Goal: Task Accomplishment & Management: Use online tool/utility

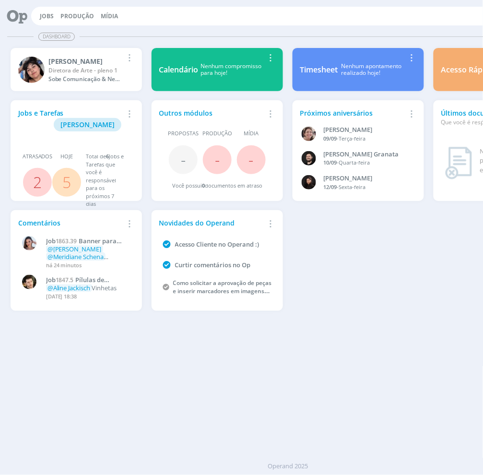
click at [47, 20] on div "Jobs Produção [GEOGRAPHIC_DATA] 2 Notificações Central de Ajuda Área de Membros…" at bounding box center [301, 16] width 541 height 19
click at [45, 13] on link "Jobs" at bounding box center [47, 16] width 14 height 8
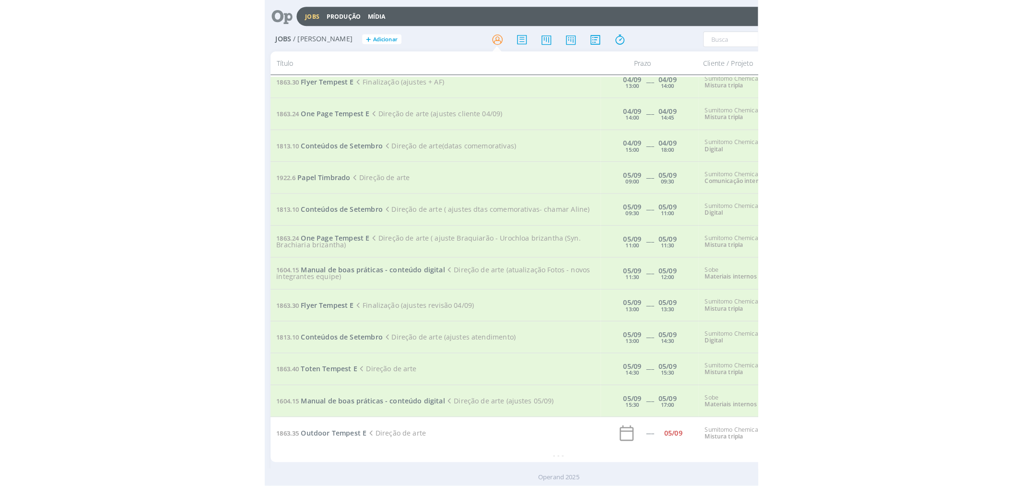
scroll to position [156, 0]
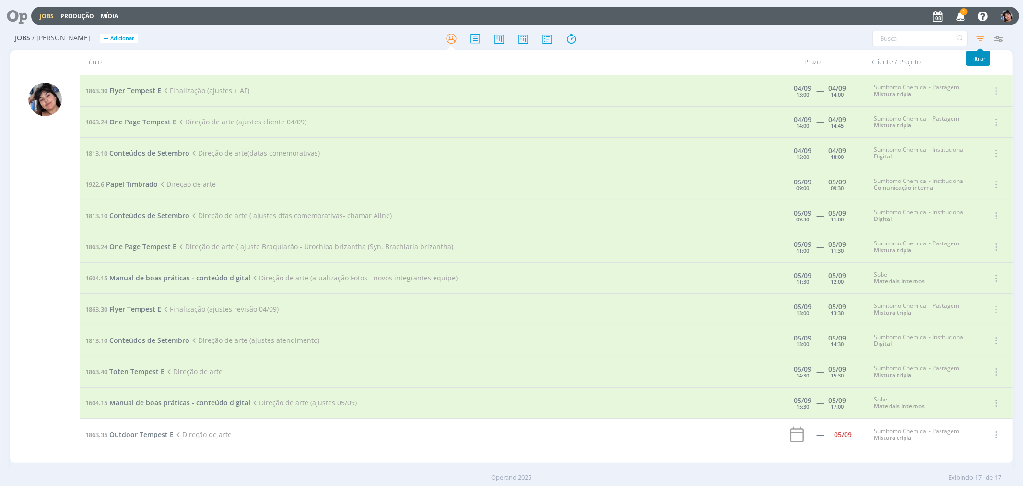
click at [483, 37] on icon "button" at bounding box center [980, 38] width 17 height 17
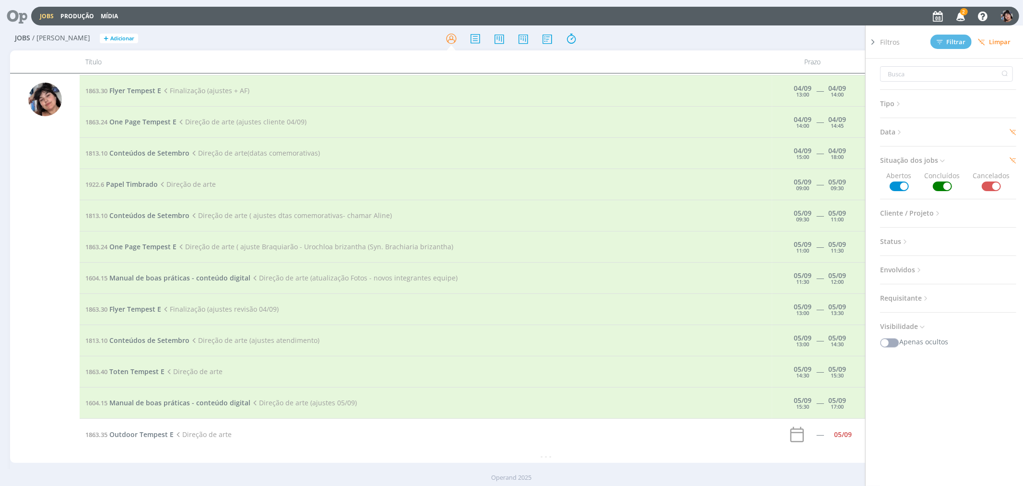
click at [483, 128] on h3 "Data" at bounding box center [948, 132] width 136 height 12
click at [483, 128] on span "Data" at bounding box center [892, 132] width 24 height 12
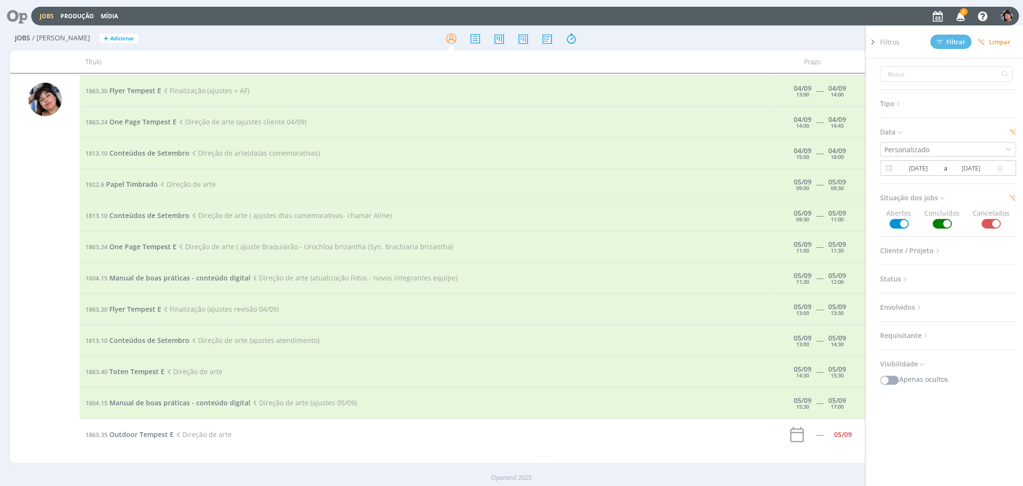
click at [483, 169] on input "[DATE]" at bounding box center [971, 168] width 47 height 12
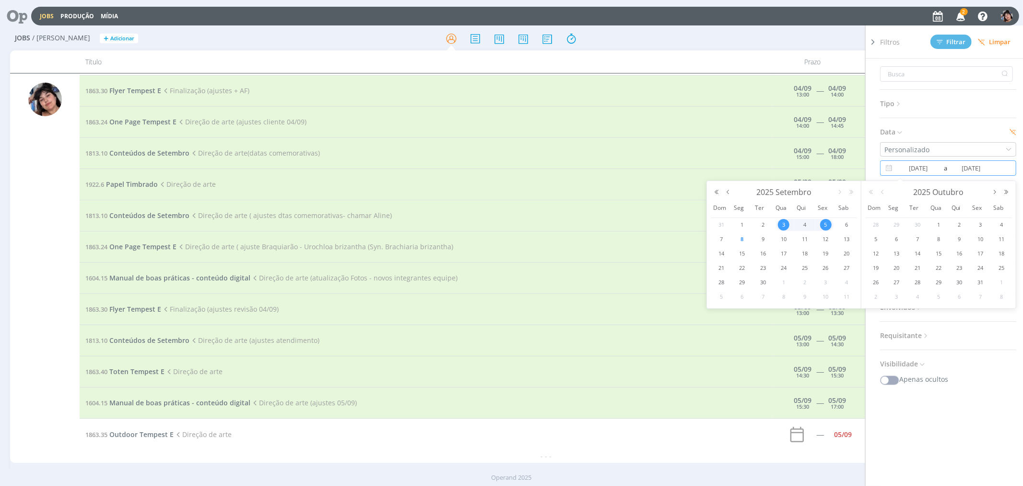
click at [483, 226] on span "5" at bounding box center [826, 225] width 12 height 12
click at [483, 237] on span "8" at bounding box center [743, 239] width 12 height 12
type input "[DATE]"
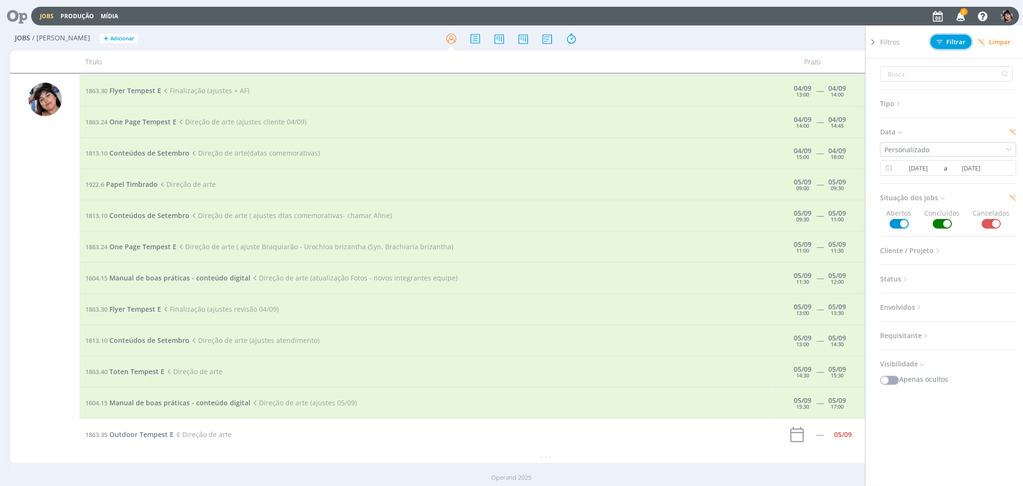
click at [483, 37] on button "Filtrar" at bounding box center [951, 42] width 41 height 14
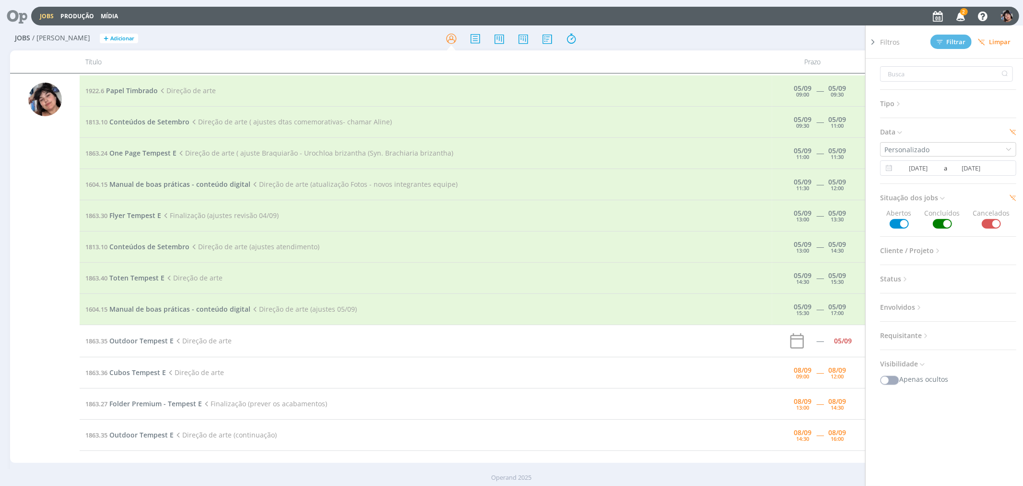
click at [483, 59] on div "Título" at bounding box center [419, 61] width 679 height 23
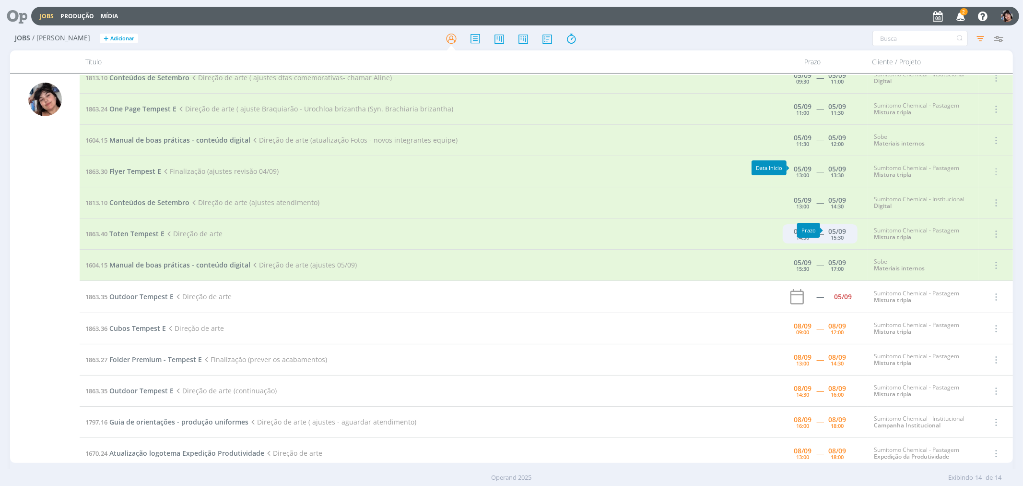
scroll to position [63, 0]
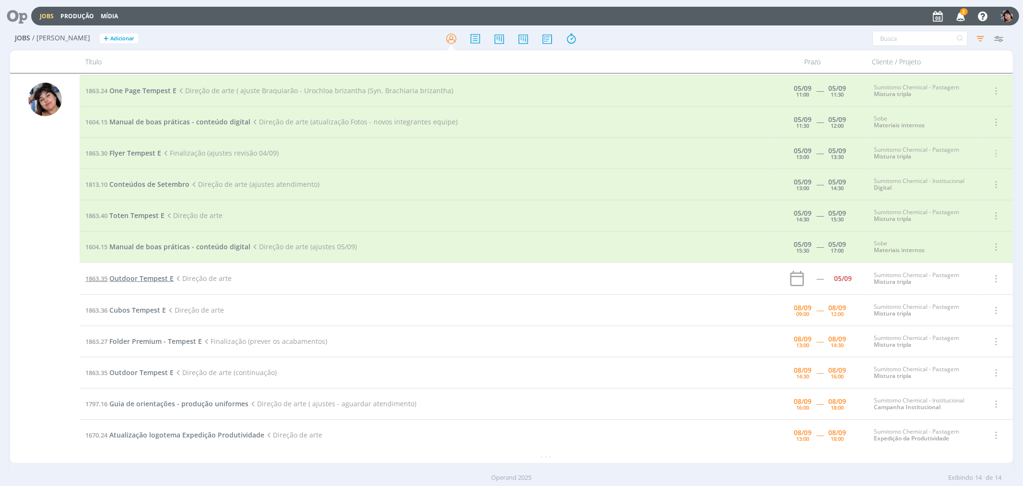
click at [156, 276] on span "Outdoor Tempest E" at bounding box center [141, 277] width 64 height 9
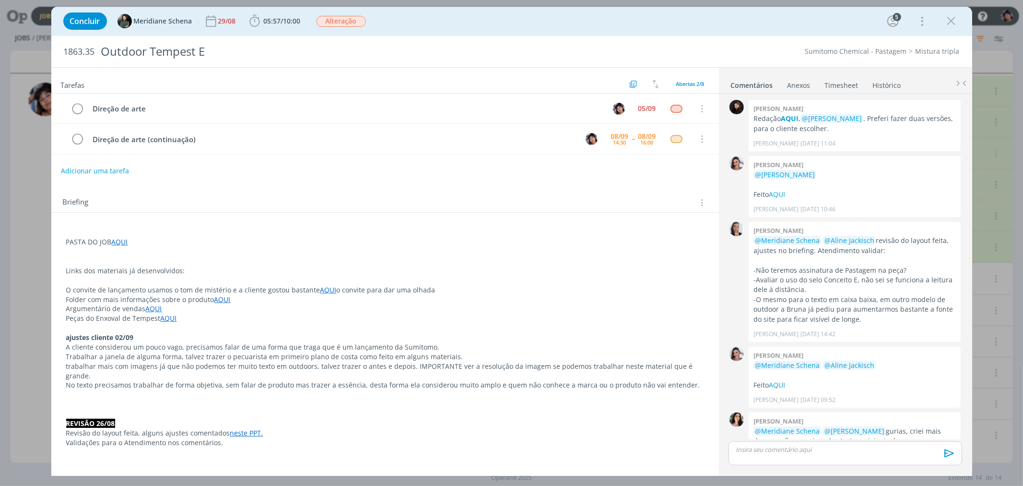
scroll to position [66, 0]
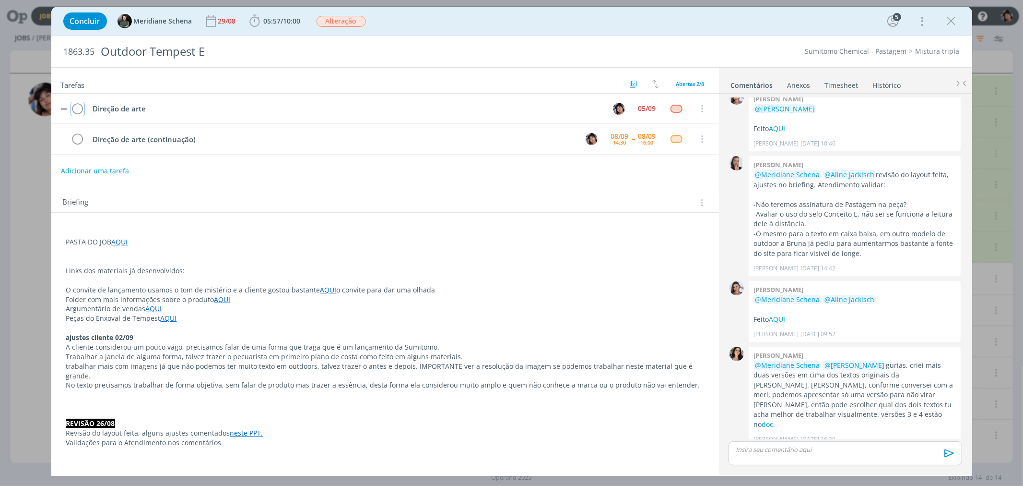
click at [68, 110] on tr "Direção de arte 05/09 Cancelar" at bounding box center [385, 109] width 668 height 30
click at [71, 107] on icon "dialog" at bounding box center [77, 109] width 13 height 14
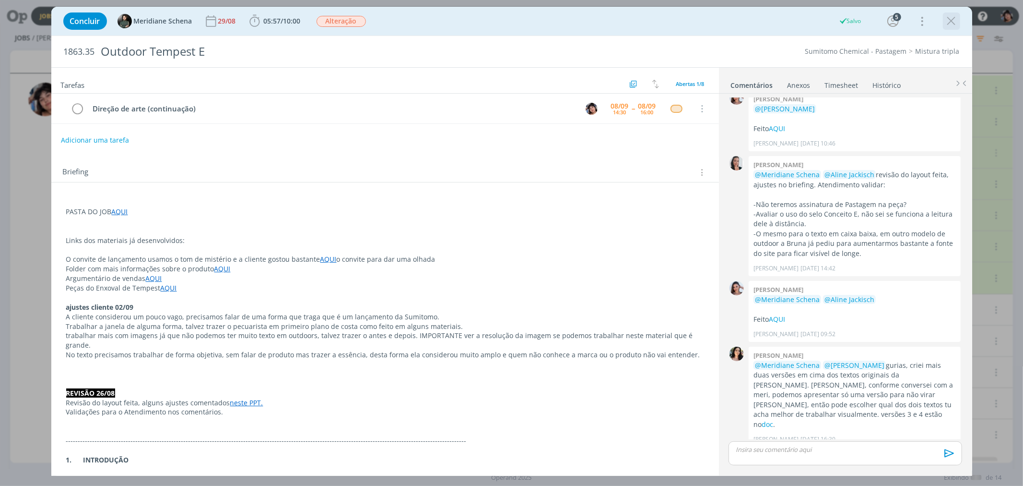
click at [483, 22] on icon "dialog" at bounding box center [952, 21] width 14 height 14
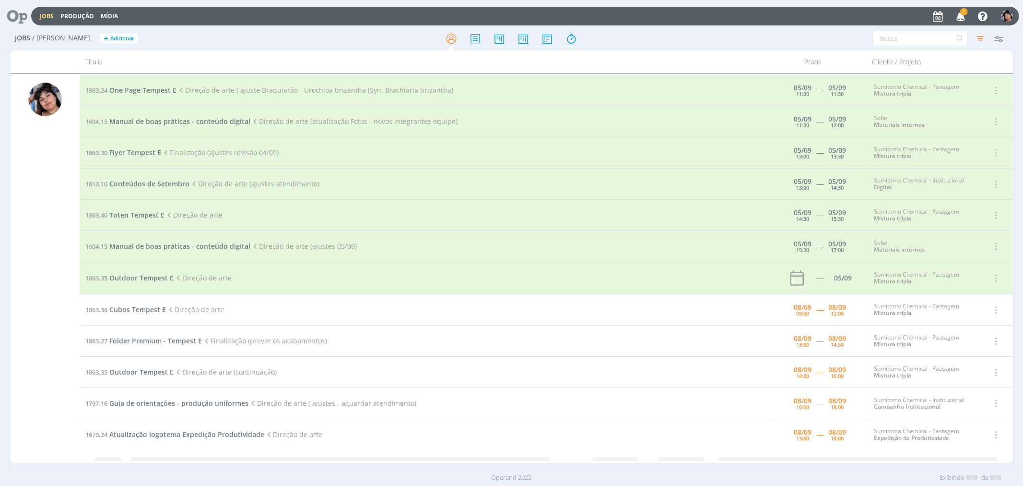
scroll to position [63, 0]
click at [136, 308] on span "Cubos Tempest E" at bounding box center [137, 309] width 57 height 9
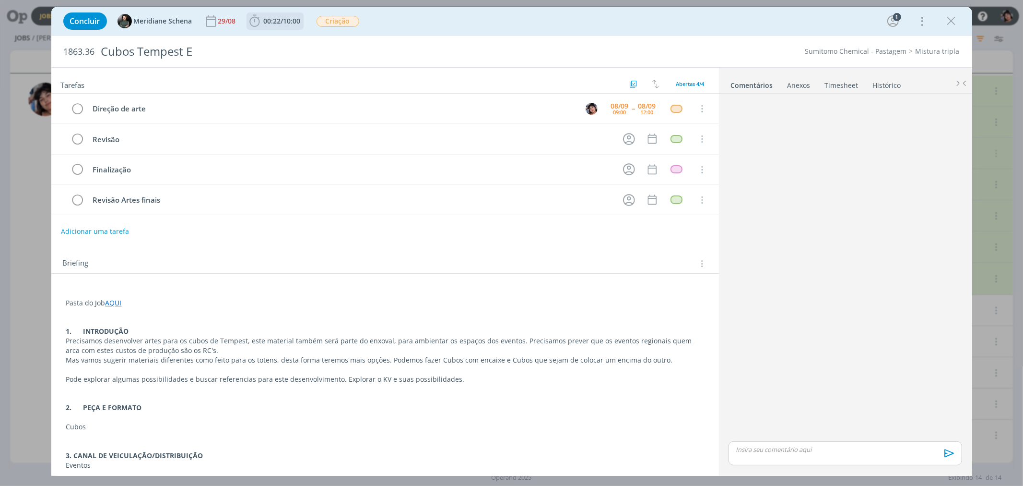
click at [273, 20] on span "00:22" at bounding box center [272, 20] width 17 height 9
click at [286, 43] on span "Iniciar" at bounding box center [287, 42] width 20 height 7
